Goal: Book appointment/travel/reservation

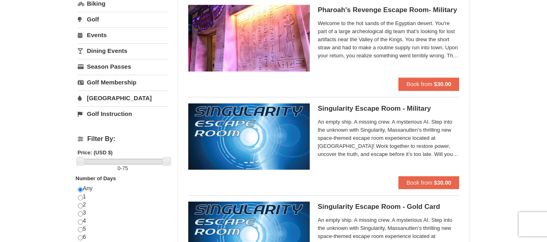
scroll to position [162, 0]
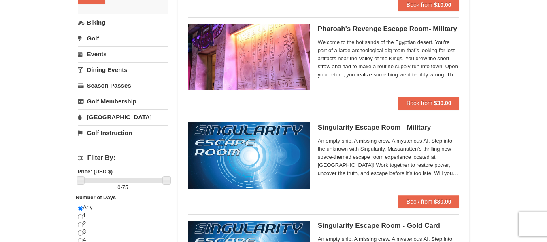
click at [95, 53] on link "Events" at bounding box center [123, 54] width 90 height 15
click at [93, 45] on button "Search" at bounding box center [92, 45] width 28 height 11
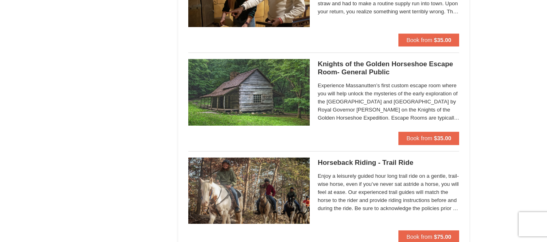
scroll to position [700, 0]
